Goal: Task Accomplishment & Management: Manage account settings

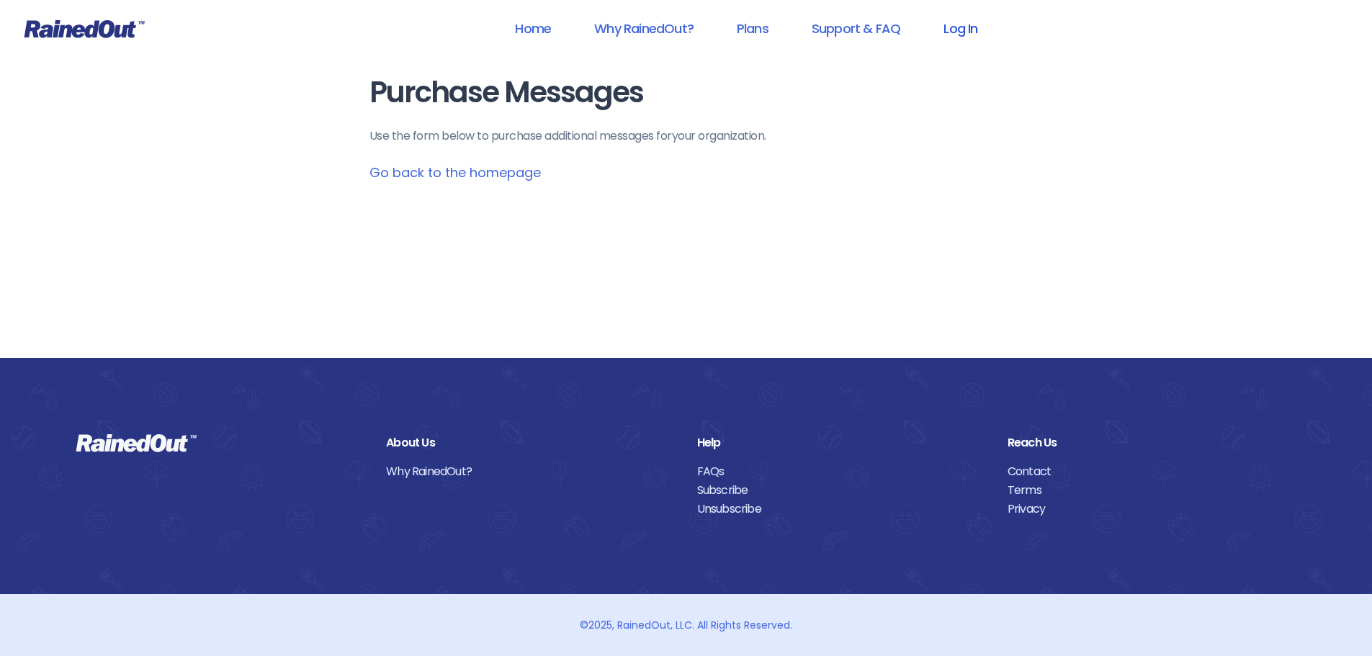
click at [962, 30] on link "Log In" at bounding box center [960, 28] width 71 height 32
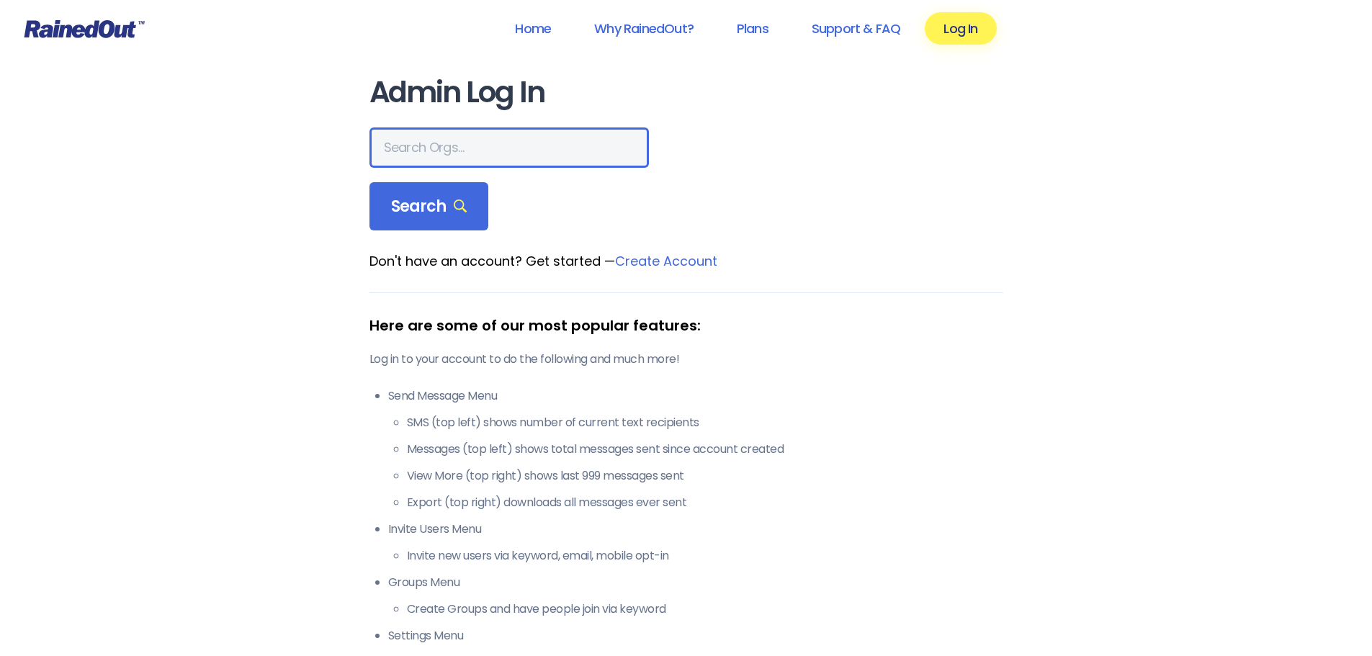
click at [505, 146] on input "text" at bounding box center [509, 147] width 279 height 40
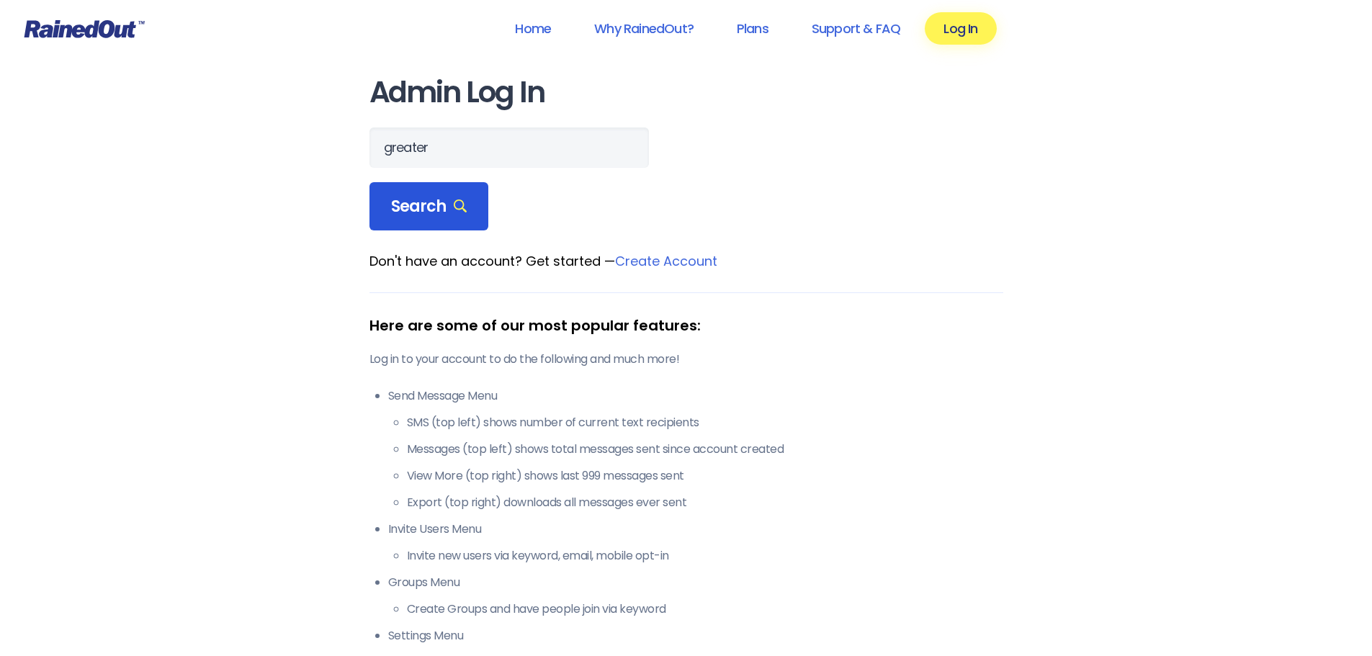
click at [465, 216] on div "Search" at bounding box center [430, 206] width 120 height 49
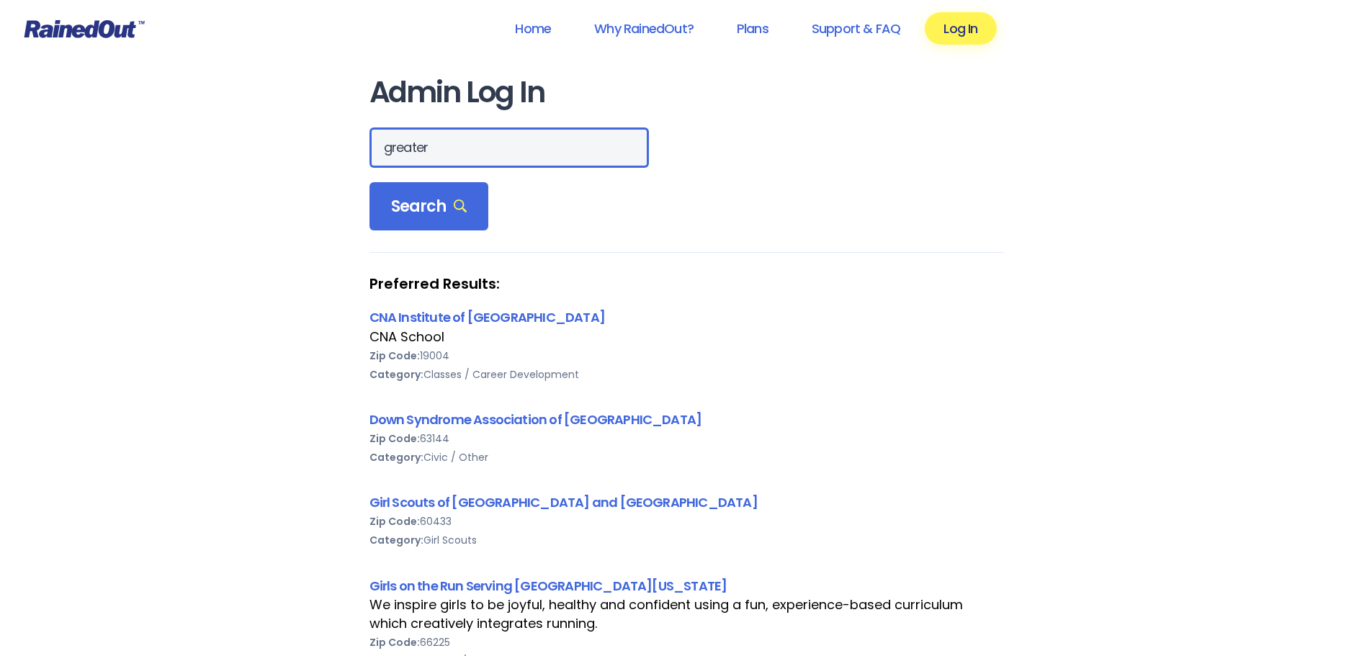
click at [499, 146] on input "greater" at bounding box center [509, 147] width 279 height 40
type input "greater wy"
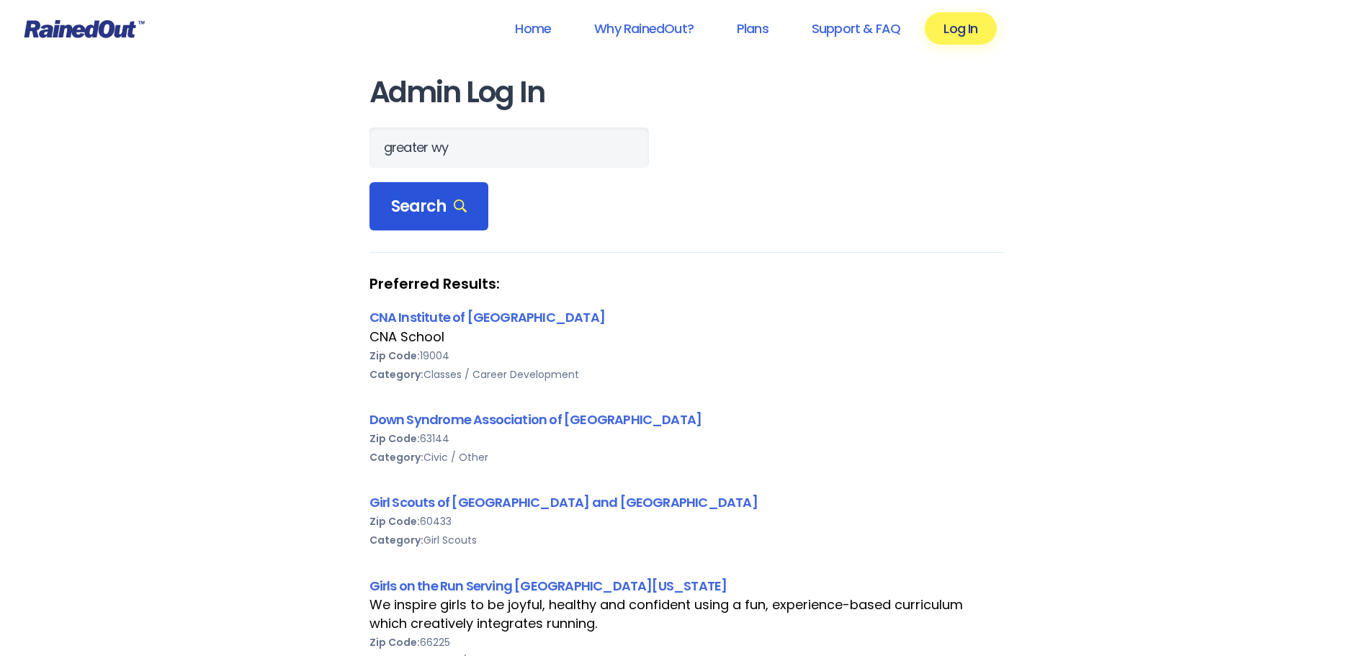
click at [445, 208] on span "Search" at bounding box center [429, 207] width 76 height 20
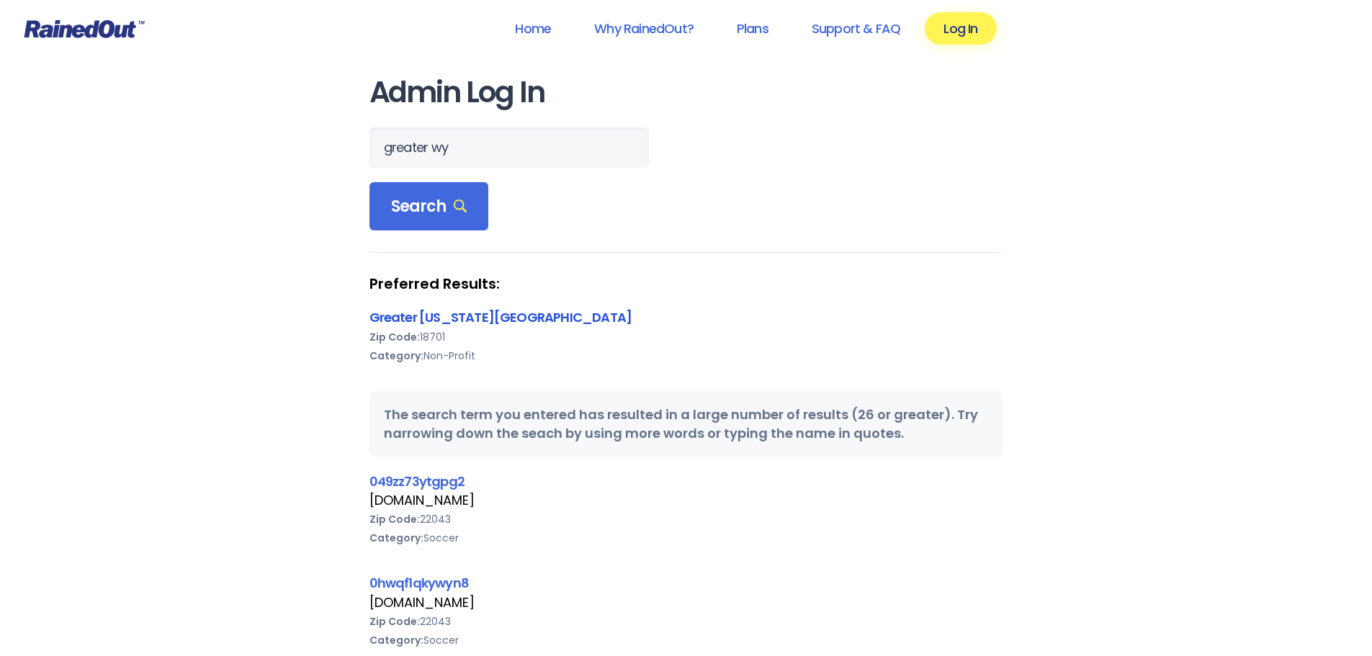
click at [491, 325] on link "Greater [US_STATE][GEOGRAPHIC_DATA]" at bounding box center [501, 317] width 263 height 18
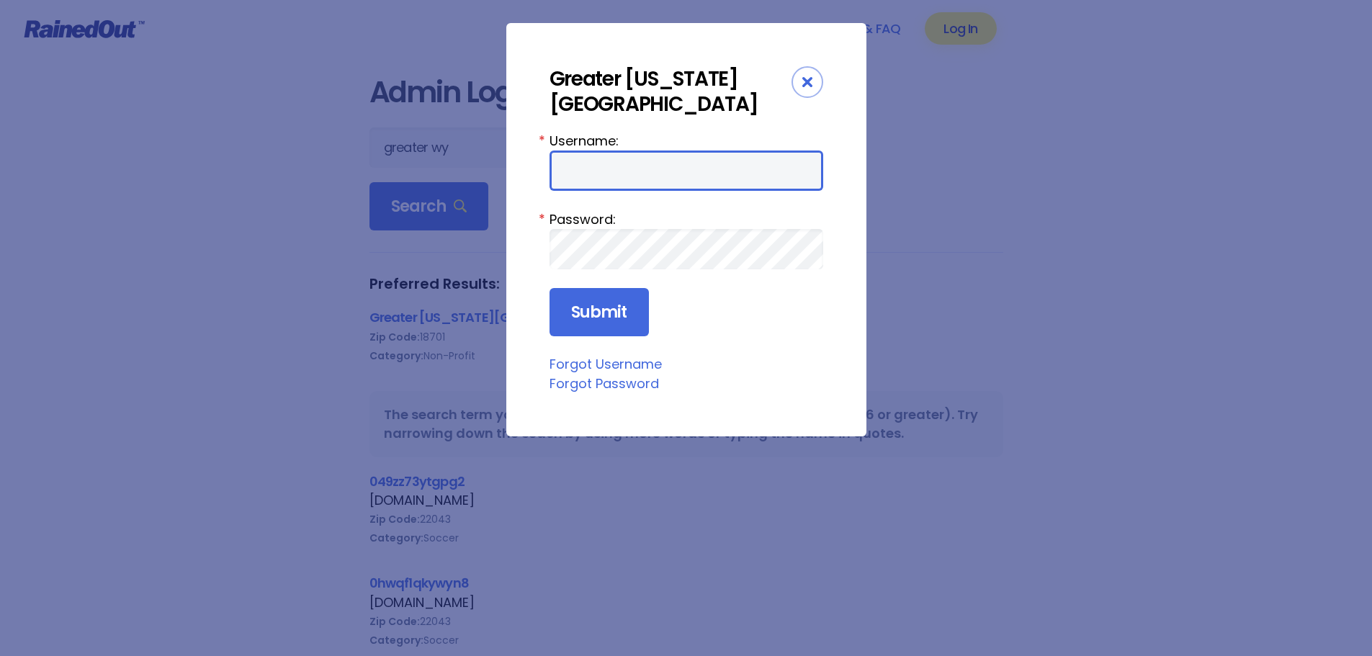
type input "wbYMCA"
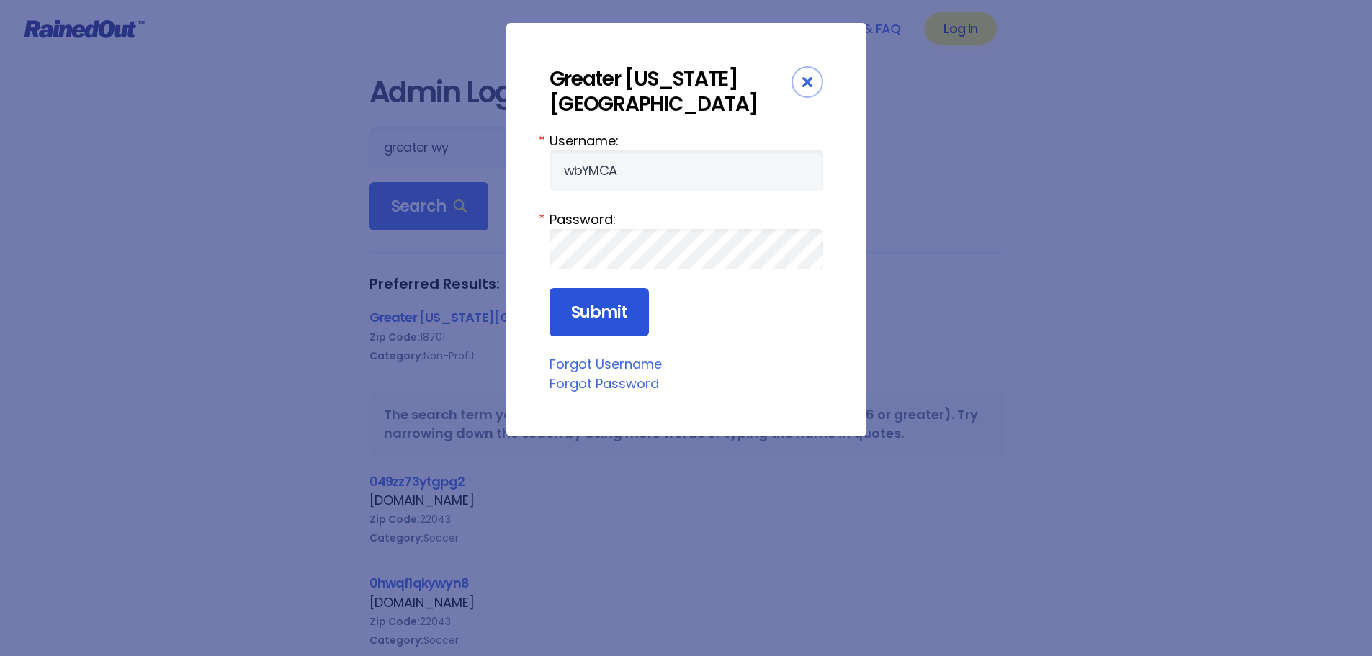
click at [632, 311] on input "Submit" at bounding box center [599, 312] width 99 height 49
